Goal: Transaction & Acquisition: Purchase product/service

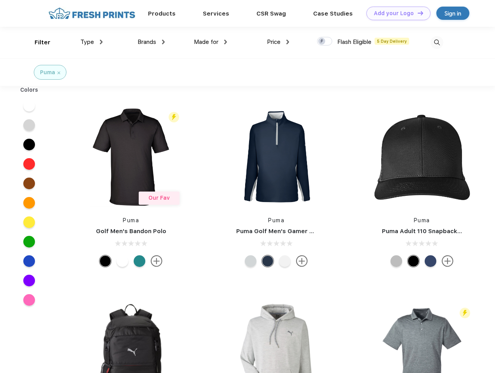
scroll to position [0, 0]
click at [396, 13] on link "Add your Logo Design Tool" at bounding box center [398, 14] width 64 height 14
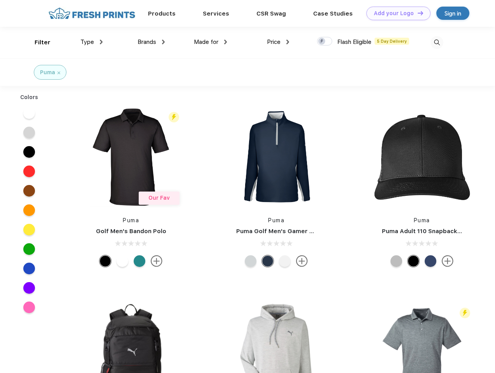
click at [0, 0] on div "Design Tool" at bounding box center [0, 0] width 0 height 0
click at [417, 13] on link "Add your Logo Design Tool" at bounding box center [398, 14] width 64 height 14
click at [37, 42] on div "Filter" at bounding box center [43, 42] width 16 height 9
click at [92, 42] on span "Type" at bounding box center [87, 41] width 14 height 7
click at [151, 42] on span "Brands" at bounding box center [147, 41] width 19 height 7
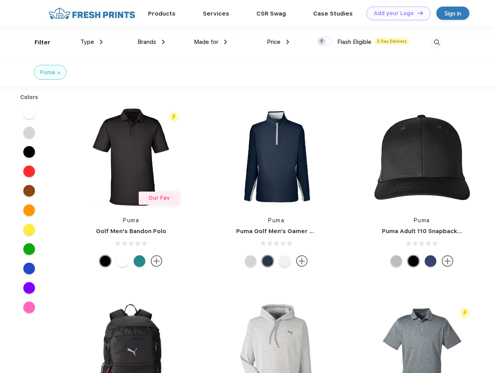
click at [211, 42] on span "Made for" at bounding box center [206, 41] width 24 height 7
click at [278, 42] on span "Price" at bounding box center [274, 41] width 14 height 7
click at [325, 42] on div at bounding box center [324, 41] width 15 height 9
click at [322, 42] on input "checkbox" at bounding box center [319, 39] width 5 height 5
click at [437, 42] on img at bounding box center [437, 42] width 13 height 13
